Goal: Task Accomplishment & Management: Complete application form

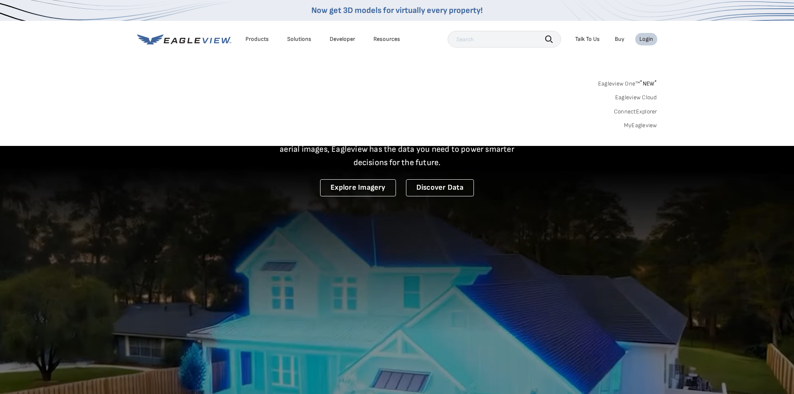
click at [641, 128] on link "MyEagleview" at bounding box center [640, 126] width 33 height 8
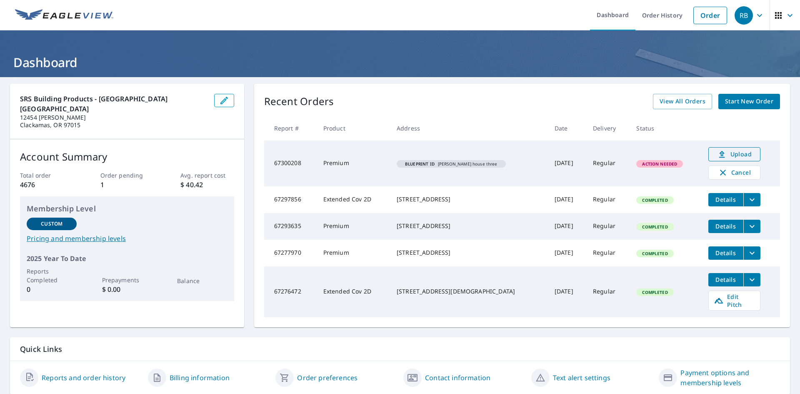
click at [725, 154] on span "Upload" at bounding box center [734, 154] width 41 height 10
click at [735, 153] on span "Upload" at bounding box center [734, 154] width 41 height 10
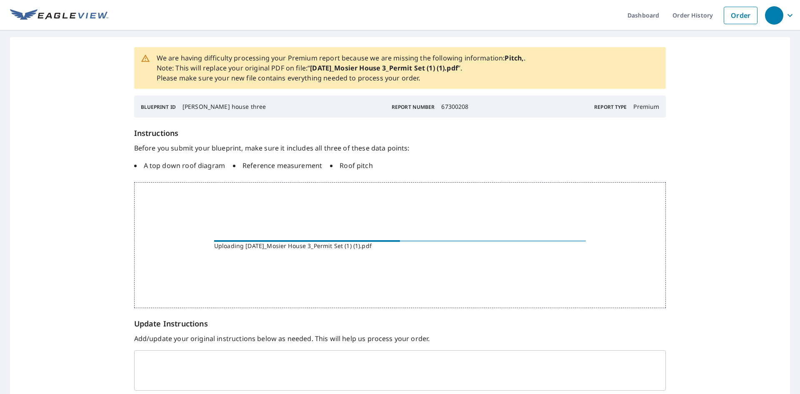
click at [356, 364] on textarea at bounding box center [400, 370] width 521 height 25
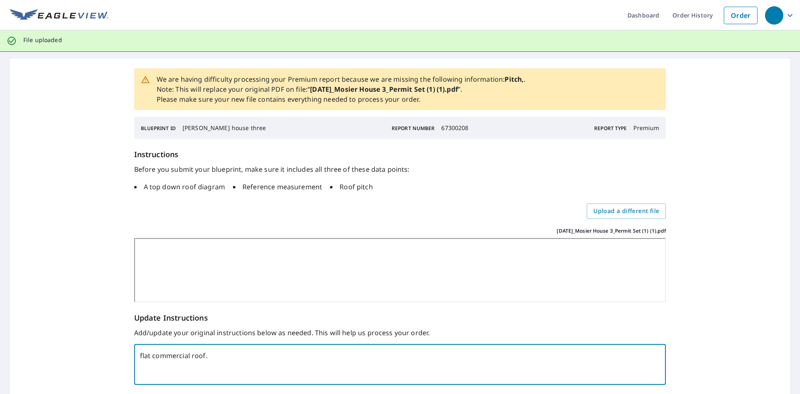
type textarea "flat commercial roof."
click at [244, 201] on div "Instructions Before you submit your blueprint, make sure it includes all three …" at bounding box center [400, 225] width 532 height 153
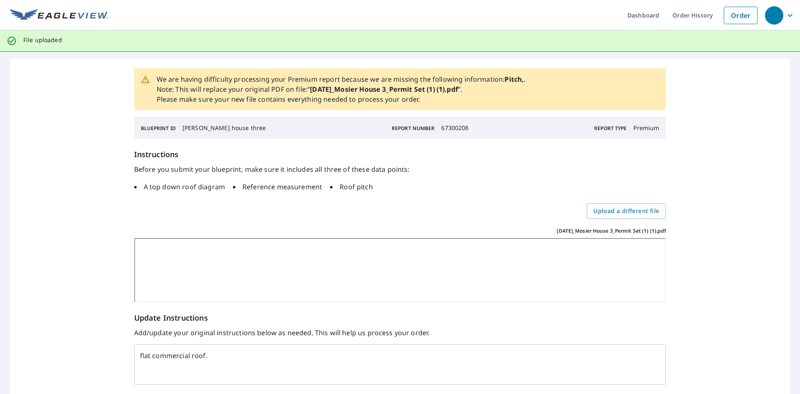
scroll to position [74, 0]
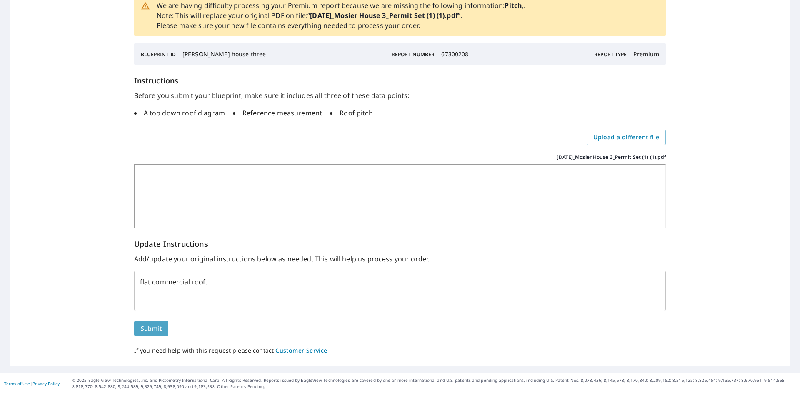
click at [152, 327] on span "Submit" at bounding box center [151, 329] width 21 height 10
